Goal: Download file/media

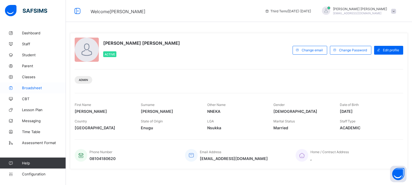
click at [38, 87] on span "Broadsheet" at bounding box center [44, 88] width 44 height 4
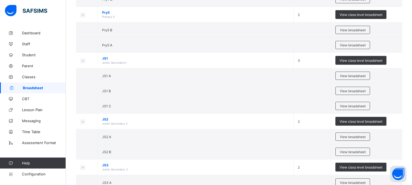
scroll to position [427, 0]
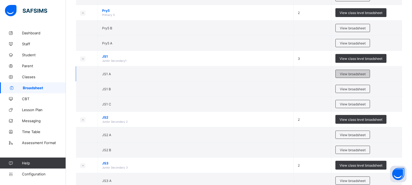
click at [353, 72] on div "View broadsheet" at bounding box center [352, 74] width 35 height 8
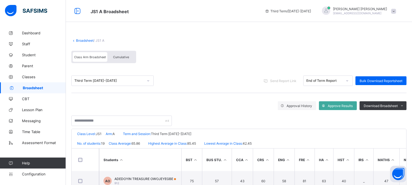
click at [133, 12] on span "JS1 A Broadsheet" at bounding box center [174, 10] width 166 height 7
drag, startPoint x: 122, startPoint y: 57, endPoint x: 234, endPoint y: 68, distance: 112.5
click at [234, 69] on div "Third Term [DATE]-[DATE] Send Report Link End of Term Report Bulk Download Repo…" at bounding box center [238, 81] width 335 height 24
click at [118, 58] on span "Cumulative" at bounding box center [121, 57] width 16 height 4
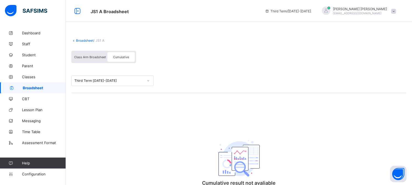
click at [117, 58] on span "Cumulative" at bounding box center [121, 57] width 16 height 4
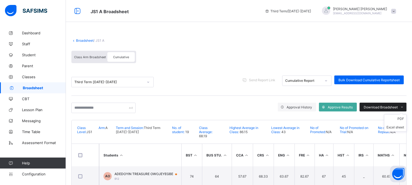
click at [396, 106] on span "Download Broadsheet" at bounding box center [381, 107] width 34 height 4
click at [388, 104] on div "Download Broadsheet" at bounding box center [382, 107] width 47 height 9
click at [388, 103] on div "Download Broadsheet" at bounding box center [382, 107] width 47 height 9
click at [404, 117] on li "PDF" at bounding box center [395, 118] width 22 height 9
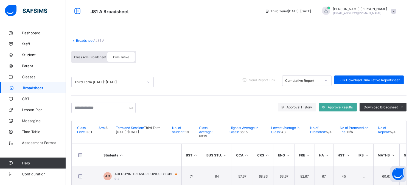
click at [92, 58] on span "Class Arm Broadsheet" at bounding box center [90, 57] width 32 height 4
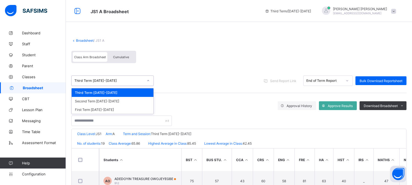
click at [149, 80] on icon at bounding box center [148, 80] width 3 height 5
click at [175, 69] on div "option Third Term [DATE]-[DATE] focused, 1 of 3. 3 results available. Use Up an…" at bounding box center [238, 81] width 335 height 24
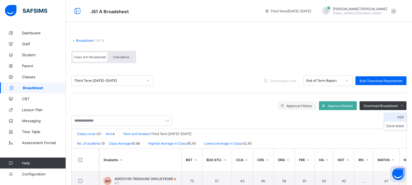
click at [405, 116] on li "PDF" at bounding box center [395, 117] width 22 height 9
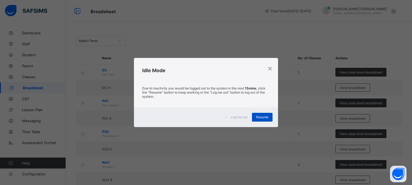
click at [263, 119] on div "Resume" at bounding box center [262, 117] width 21 height 9
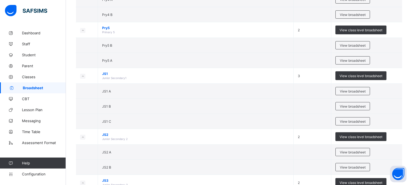
scroll to position [415, 0]
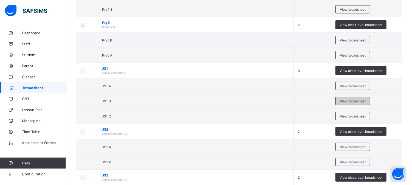
click at [366, 100] on span "View broadsheet" at bounding box center [353, 101] width 26 height 4
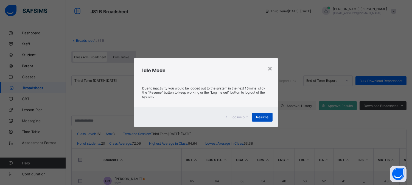
click at [263, 119] on div "Resume" at bounding box center [262, 117] width 21 height 9
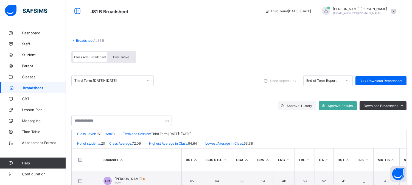
click at [119, 57] on span "Cumulative" at bounding box center [121, 57] width 16 height 4
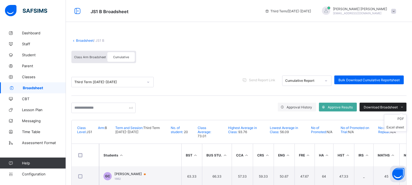
click at [398, 105] on span "Download Broadsheet" at bounding box center [381, 107] width 34 height 4
click at [400, 124] on li "Excel sheet" at bounding box center [395, 127] width 22 height 9
click at [400, 125] on li "Excel sheet" at bounding box center [395, 127] width 22 height 9
click at [401, 117] on li "PDF" at bounding box center [395, 118] width 22 height 9
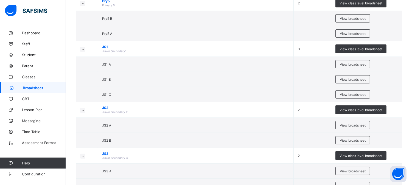
scroll to position [439, 0]
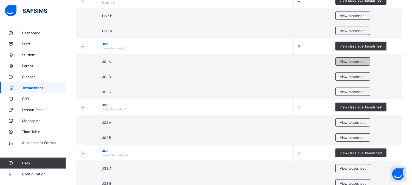
click at [359, 62] on span "View broadsheet" at bounding box center [353, 62] width 26 height 4
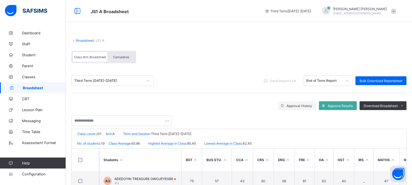
click at [114, 58] on span "Cumulative" at bounding box center [121, 57] width 16 height 4
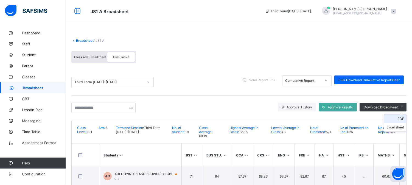
click at [404, 117] on li "PDF" at bounding box center [395, 118] width 22 height 9
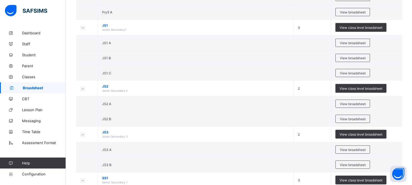
scroll to position [463, 0]
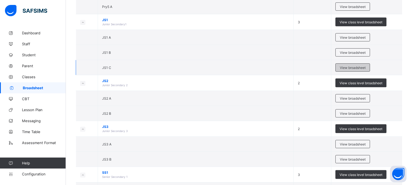
click at [352, 67] on span "View broadsheet" at bounding box center [353, 68] width 26 height 4
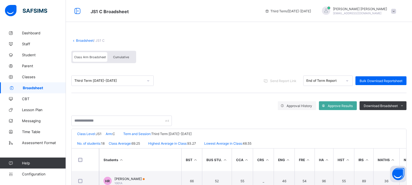
click at [126, 57] on span "Cumulative" at bounding box center [121, 57] width 16 height 4
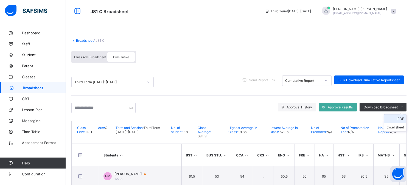
click at [404, 117] on li "PDF" at bounding box center [395, 118] width 22 height 9
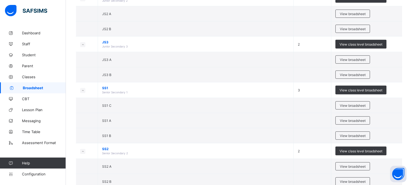
scroll to position [549, 0]
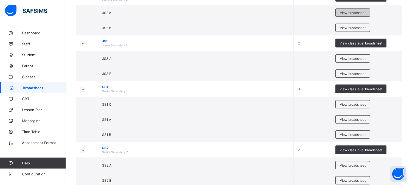
click at [357, 15] on span "View broadsheet" at bounding box center [353, 13] width 26 height 4
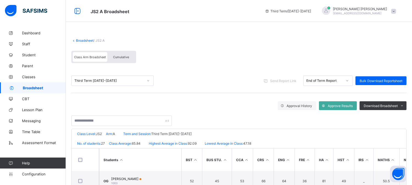
click at [126, 57] on span "Cumulative" at bounding box center [121, 57] width 16 height 4
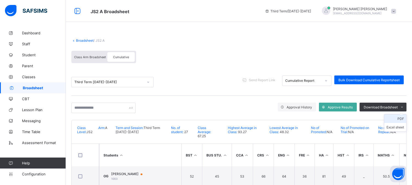
click at [404, 118] on li "PDF" at bounding box center [395, 118] width 22 height 9
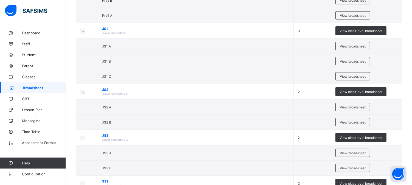
scroll to position [463, 0]
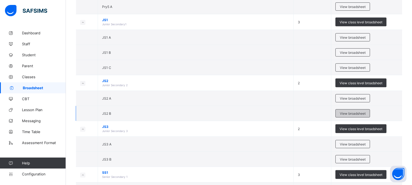
click at [357, 114] on span "View broadsheet" at bounding box center [353, 113] width 26 height 4
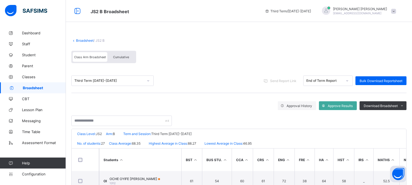
click at [131, 58] on div "Cumulative" at bounding box center [120, 57] width 27 height 10
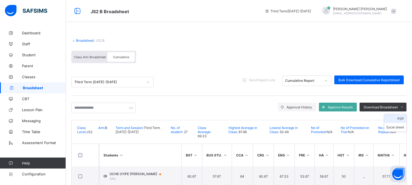
click at [405, 117] on li "PDF" at bounding box center [395, 118] width 22 height 9
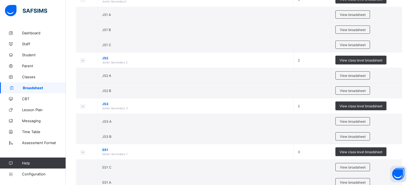
scroll to position [500, 0]
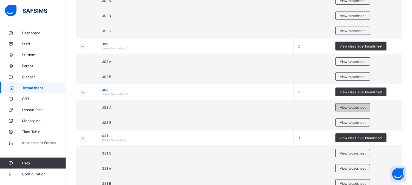
click at [357, 109] on span "View broadsheet" at bounding box center [353, 107] width 26 height 4
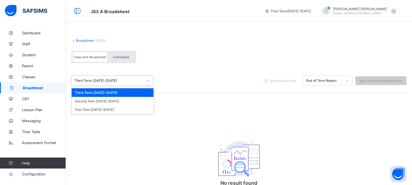
click at [149, 81] on icon at bounding box center [148, 80] width 3 height 5
click at [139, 108] on div "First Term [DATE]-[DATE]" at bounding box center [113, 109] width 82 height 8
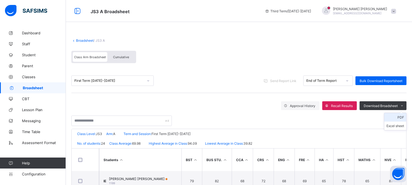
click at [404, 117] on li "PDF" at bounding box center [395, 117] width 22 height 9
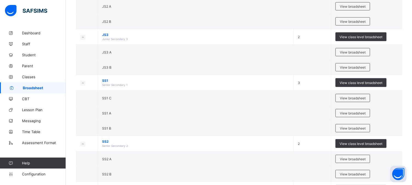
scroll to position [561, 0]
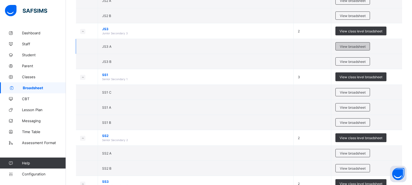
click at [362, 47] on span "View broadsheet" at bounding box center [353, 46] width 26 height 4
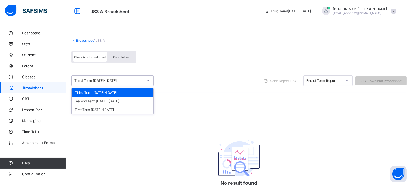
click at [148, 82] on div at bounding box center [148, 80] width 9 height 9
click at [130, 103] on div "Second Term [DATE]-[DATE]" at bounding box center [113, 101] width 82 height 8
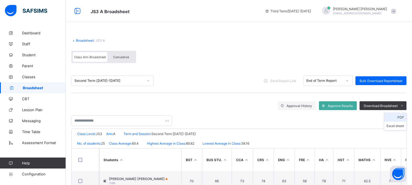
click at [406, 116] on li "PDF" at bounding box center [395, 117] width 22 height 9
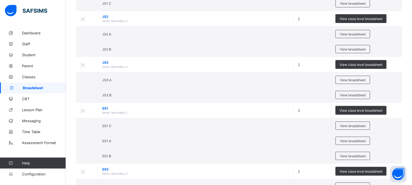
scroll to position [536, 0]
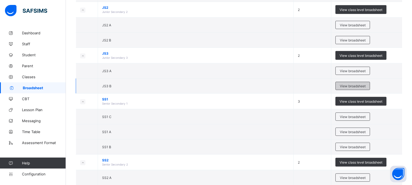
click at [355, 85] on span "View broadsheet" at bounding box center [353, 86] width 26 height 4
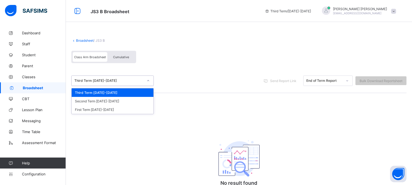
click at [149, 80] on icon at bounding box center [148, 80] width 3 height 5
click at [133, 105] on div "First Term [DATE]-[DATE]" at bounding box center [113, 109] width 82 height 8
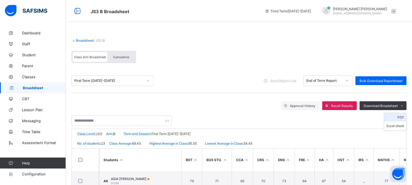
click at [405, 118] on li "PDF" at bounding box center [395, 117] width 22 height 9
click at [323, 163] on th "HA" at bounding box center [323, 159] width 19 height 23
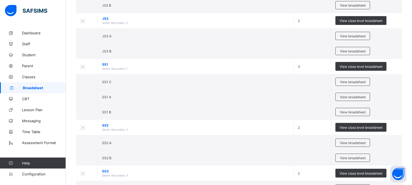
scroll to position [573, 0]
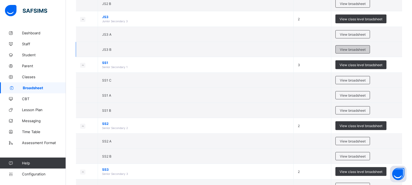
click at [353, 50] on span "View broadsheet" at bounding box center [353, 49] width 26 height 4
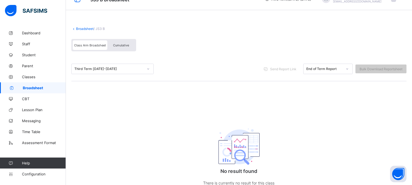
scroll to position [13, 0]
click at [148, 67] on icon at bounding box center [148, 67] width 3 height 5
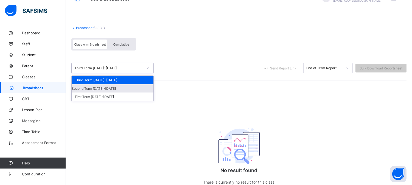
click at [140, 86] on div "Second Term [DATE]-[DATE]" at bounding box center [113, 88] width 82 height 8
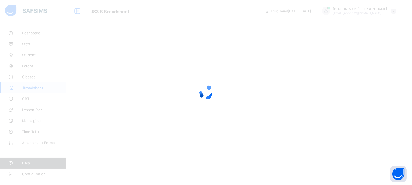
scroll to position [0, 0]
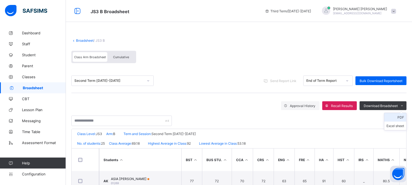
click at [403, 117] on li "PDF" at bounding box center [395, 117] width 22 height 9
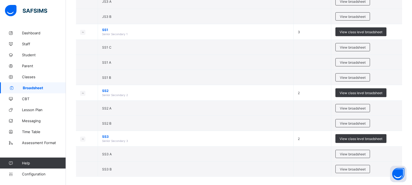
scroll to position [612, 0]
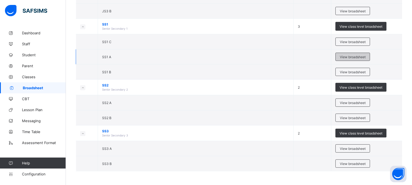
click at [356, 55] on span "View broadsheet" at bounding box center [353, 57] width 26 height 4
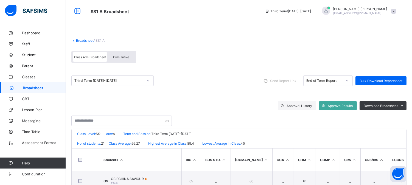
click at [126, 58] on span "Cumulative" at bounding box center [121, 57] width 16 height 4
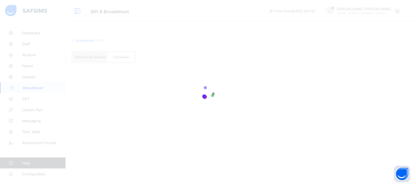
click at [416, 158] on div at bounding box center [208, 92] width 416 height 185
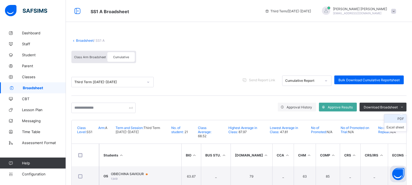
click at [403, 117] on li "PDF" at bounding box center [395, 118] width 22 height 9
click at [401, 119] on li "PDF" at bounding box center [395, 118] width 22 height 9
click at [405, 119] on li "PDF" at bounding box center [395, 118] width 22 height 9
click at [402, 119] on li "PDF" at bounding box center [395, 118] width 22 height 9
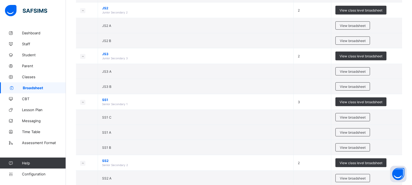
scroll to position [536, 0]
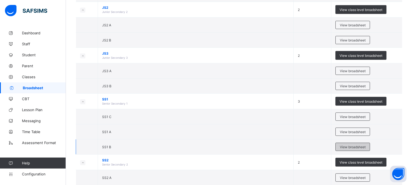
click at [355, 147] on span "View broadsheet" at bounding box center [353, 147] width 26 height 4
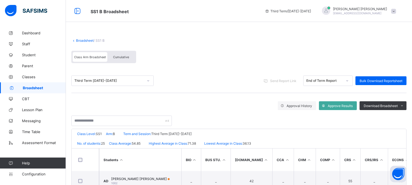
click at [124, 56] on span "Cumulative" at bounding box center [121, 57] width 16 height 4
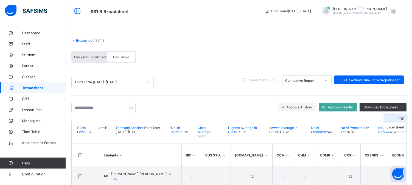
click at [402, 119] on li "PDF" at bounding box center [395, 118] width 22 height 9
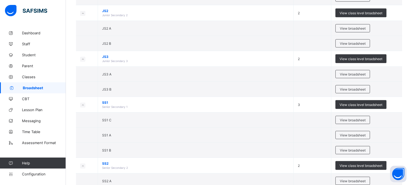
scroll to position [536, 0]
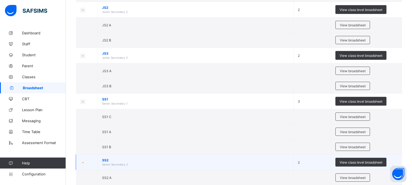
click at [293, 163] on td "SS2 Senior Secondary 2" at bounding box center [196, 162] width 196 height 16
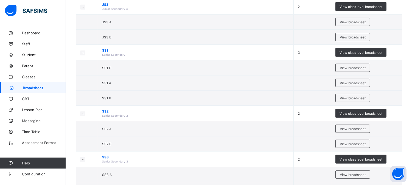
scroll to position [597, 0]
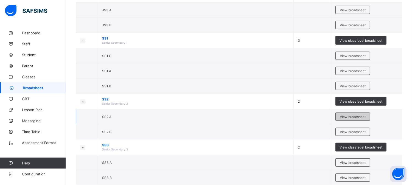
click at [364, 119] on span "View broadsheet" at bounding box center [353, 117] width 26 height 4
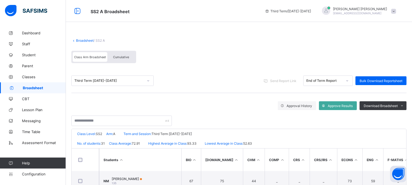
click at [126, 56] on span "Cumulative" at bounding box center [121, 57] width 16 height 4
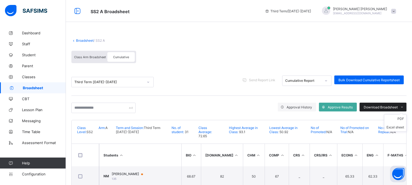
click at [404, 105] on icon at bounding box center [402, 107] width 4 height 4
click at [404, 118] on li "PDF" at bounding box center [395, 118] width 22 height 9
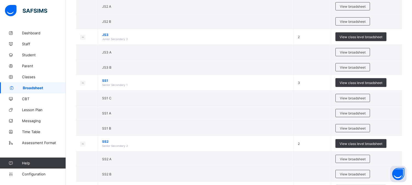
scroll to position [561, 0]
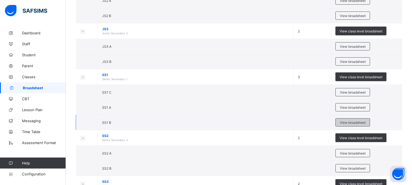
click at [359, 122] on span "View broadsheet" at bounding box center [353, 122] width 26 height 4
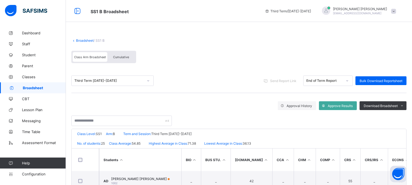
click at [127, 56] on span "Cumulative" at bounding box center [121, 57] width 16 height 4
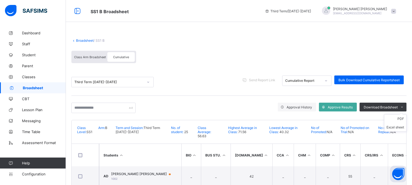
click at [405, 114] on ul "PDF Excel sheet" at bounding box center [395, 123] width 23 height 18
click at [405, 117] on li "PDF" at bounding box center [395, 118] width 22 height 9
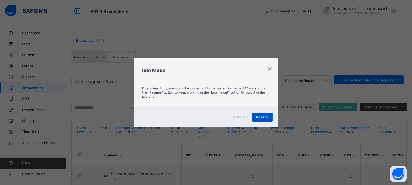
click at [268, 117] on span "Resume" at bounding box center [262, 117] width 12 height 4
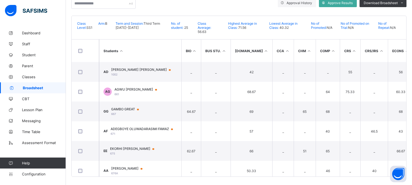
scroll to position [106, 0]
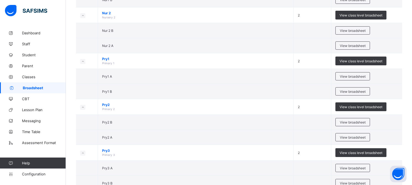
scroll to position [207, 0]
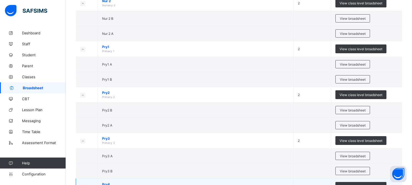
click at [402, 182] on td "View class level broadsheet" at bounding box center [366, 187] width 71 height 16
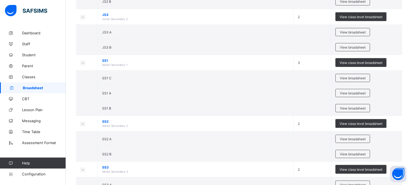
scroll to position [585, 0]
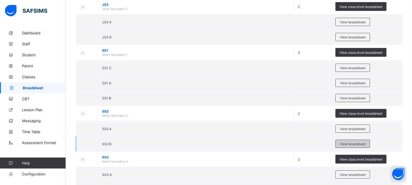
click at [365, 144] on span "View broadsheet" at bounding box center [353, 144] width 26 height 4
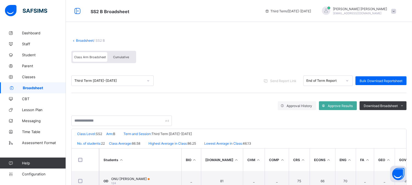
click at [119, 56] on span "Cumulative" at bounding box center [121, 57] width 16 height 4
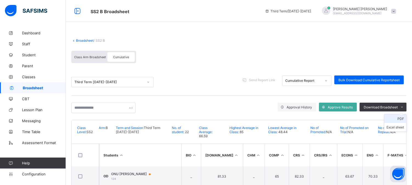
click at [400, 119] on li "PDF" at bounding box center [395, 118] width 22 height 9
click at [401, 119] on li "PDF" at bounding box center [395, 118] width 22 height 9
